Goal: Task Accomplishment & Management: Use online tool/utility

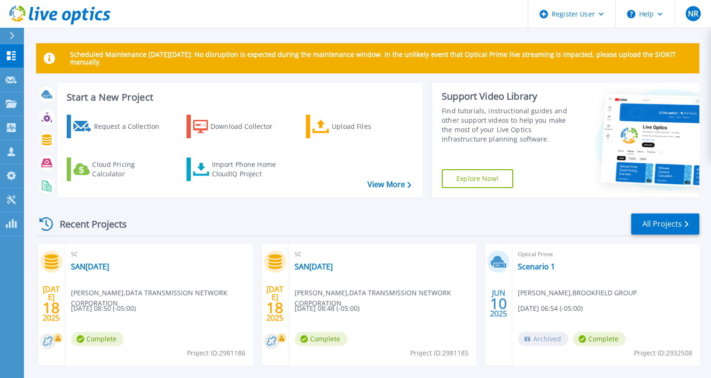
click at [142, 215] on div "Recent Projects All Projects" at bounding box center [367, 223] width 663 height 23
click at [13, 81] on icon at bounding box center [11, 80] width 11 height 7
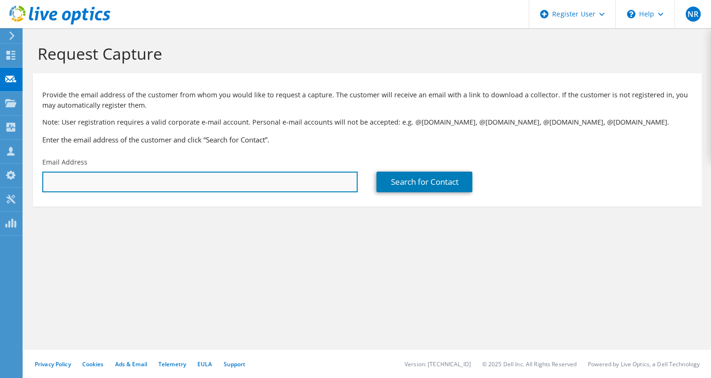
click at [118, 183] on input "text" at bounding box center [199, 181] width 315 height 21
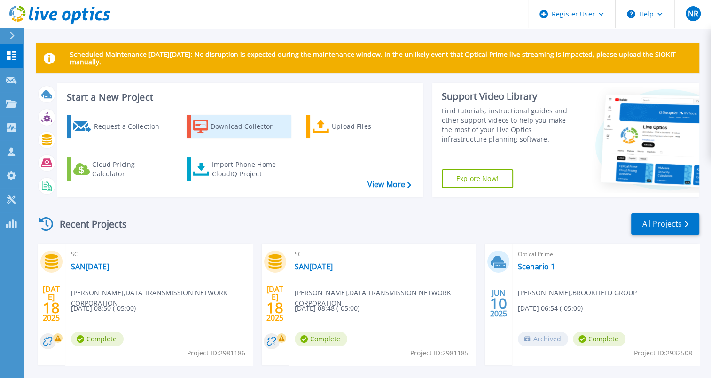
click at [203, 137] on link "Download Collector" at bounding box center [238, 126] width 105 height 23
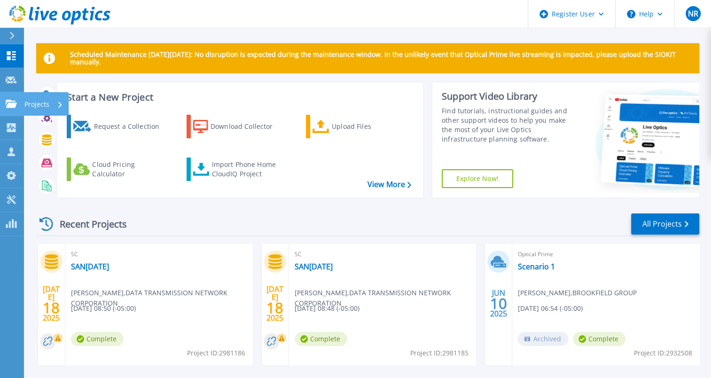
click at [12, 106] on icon at bounding box center [11, 104] width 11 height 8
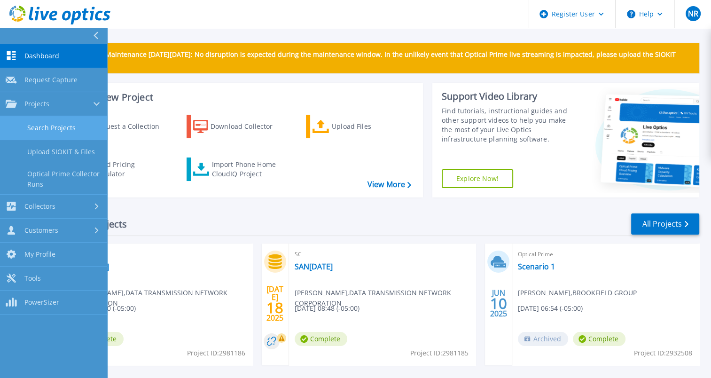
click at [59, 132] on link "Search Projects" at bounding box center [53, 128] width 107 height 24
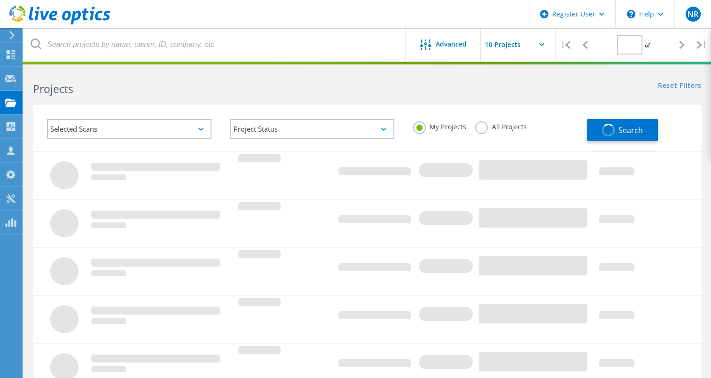
type input "1"
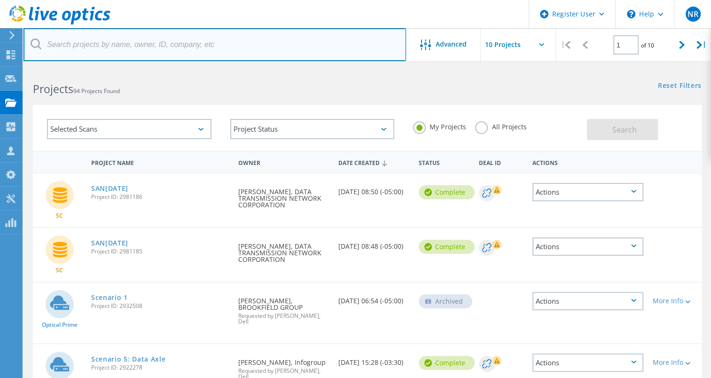
click at [130, 54] on input "text" at bounding box center [214, 44] width 382 height 33
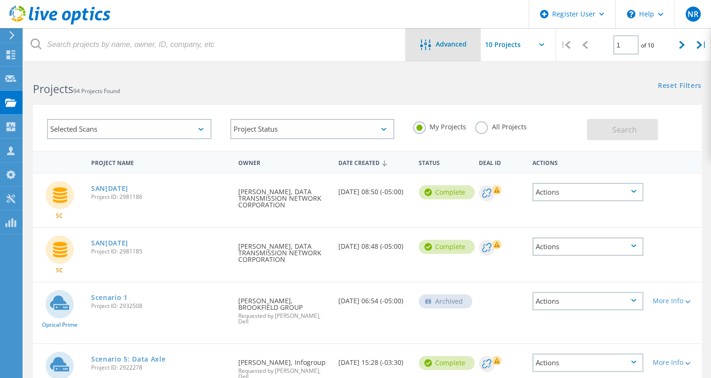
click at [453, 47] on span "Advanced" at bounding box center [450, 44] width 31 height 7
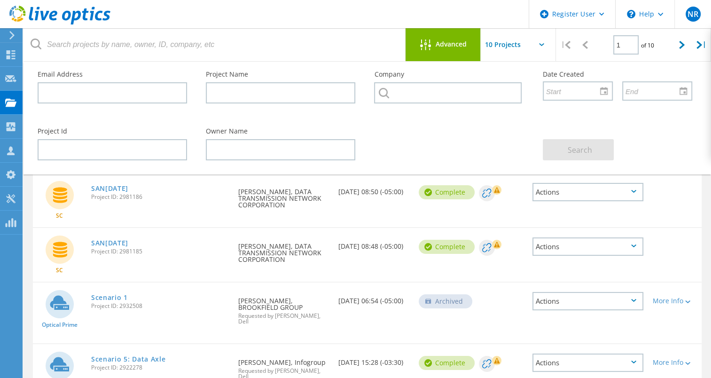
click at [423, 39] on icon at bounding box center [425, 44] width 11 height 11
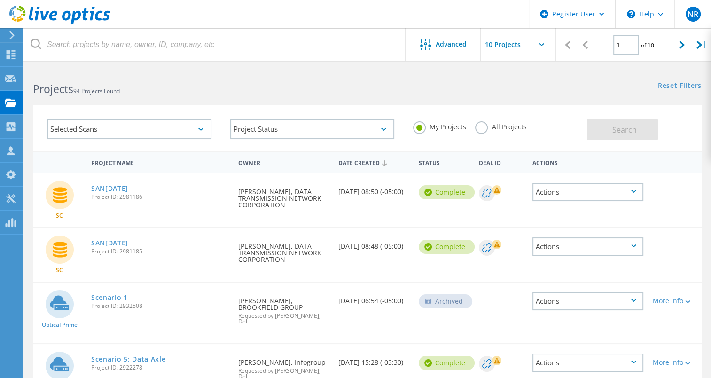
click at [175, 129] on div "Selected Scans" at bounding box center [129, 129] width 164 height 20
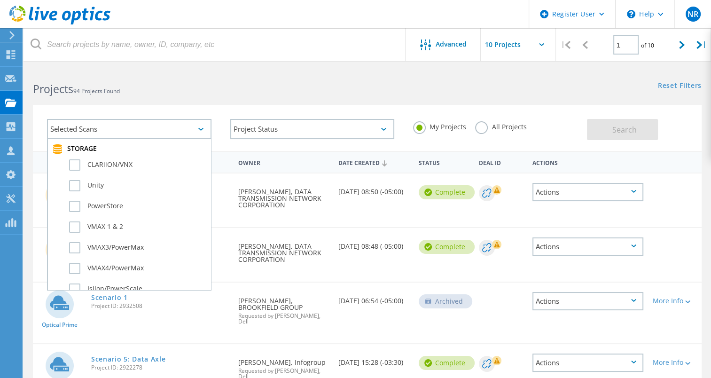
scroll to position [211, 0]
click at [77, 201] on label "PowerStore" at bounding box center [137, 206] width 137 height 11
click at [0, 0] on input "PowerStore" at bounding box center [0, 0] width 0 height 0
click at [77, 182] on label "Unity" at bounding box center [137, 185] width 137 height 11
click at [0, 0] on input "Unity" at bounding box center [0, 0] width 0 height 0
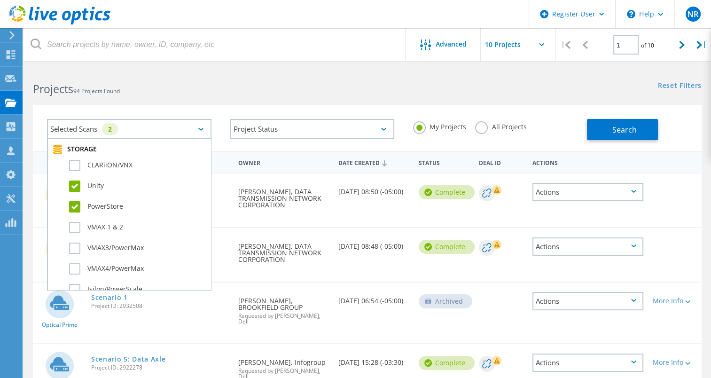
click at [76, 203] on label "PowerStore" at bounding box center [137, 206] width 137 height 11
click at [0, 0] on input "PowerStore" at bounding box center [0, 0] width 0 height 0
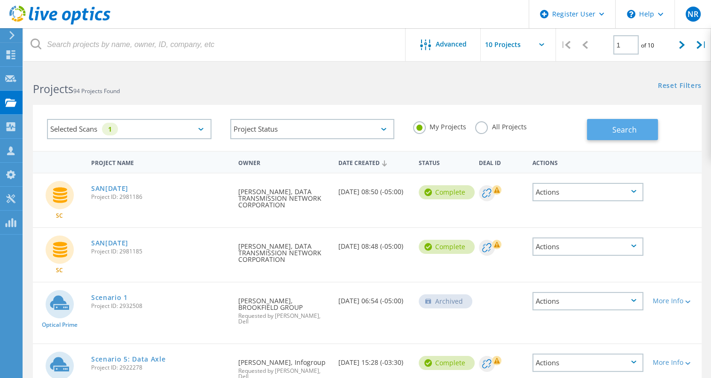
click at [630, 123] on button "Search" at bounding box center [622, 129] width 71 height 21
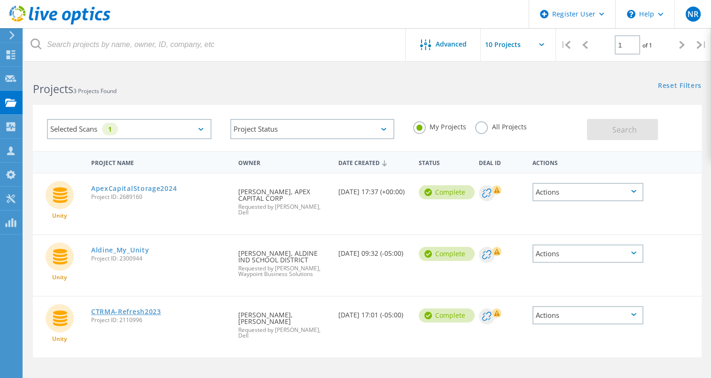
click at [150, 308] on link "CTRMA-Refresh2023" at bounding box center [126, 311] width 70 height 7
